Goal: Navigation & Orientation: Find specific page/section

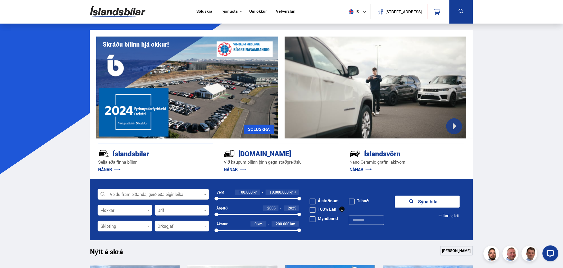
click at [260, 10] on link "Um okkur" at bounding box center [257, 12] width 17 height 6
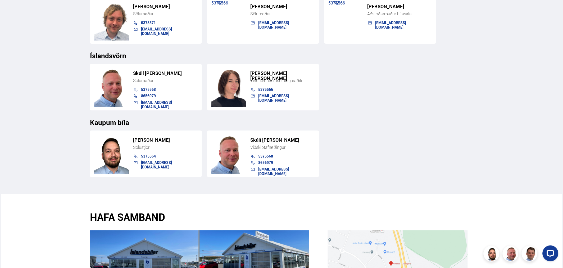
scroll to position [499, 0]
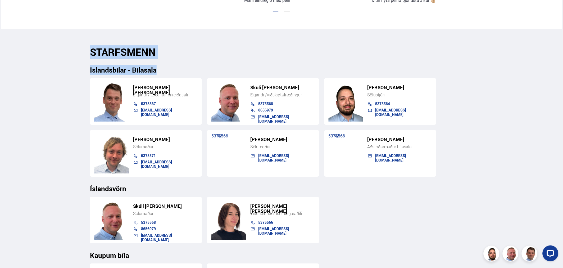
drag, startPoint x: 258, startPoint y: 58, endPoint x: 78, endPoint y: 27, distance: 182.2
click at [86, 37] on section "STARFSMENN Íslandsbílar - Bílasala [PERSON_NAME] [PERSON_NAME] Eigandi / Löggil…" at bounding box center [281, 177] width 391 height 297
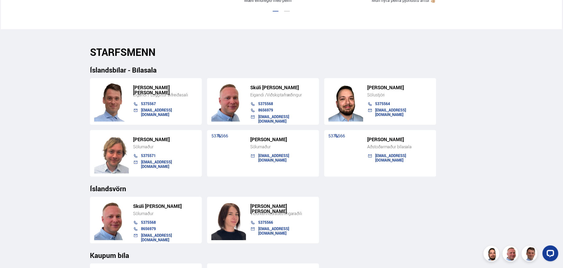
drag, startPoint x: 76, startPoint y: 28, endPoint x: 197, endPoint y: 49, distance: 122.8
click at [196, 49] on main "[PERSON_NAME] finna bílinn Verðskrá Ef söluverð fer yfir 1.660.300 kr. er söluþ…" at bounding box center [281, 73] width 391 height 1086
click at [200, 49] on h2 "STARFSMENN" at bounding box center [281, 52] width 383 height 12
click at [139, 73] on h3 "Íslandsbílar - Bílasala" at bounding box center [281, 70] width 383 height 8
